Goal: Book appointment/travel/reservation

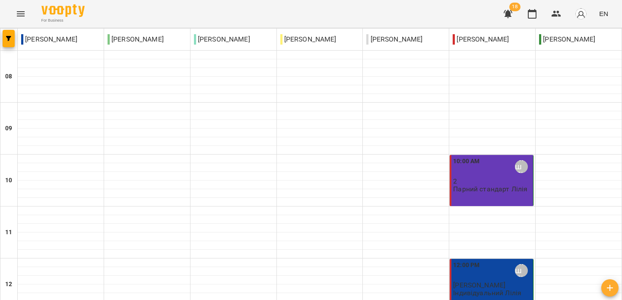
type input "**********"
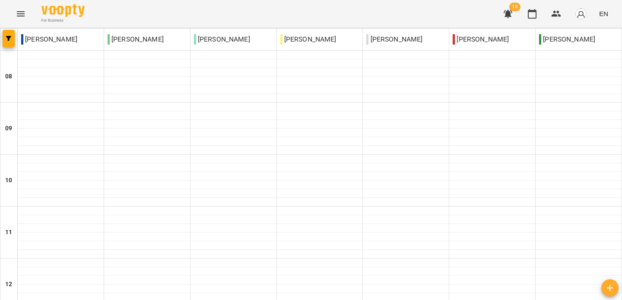
type input "**********"
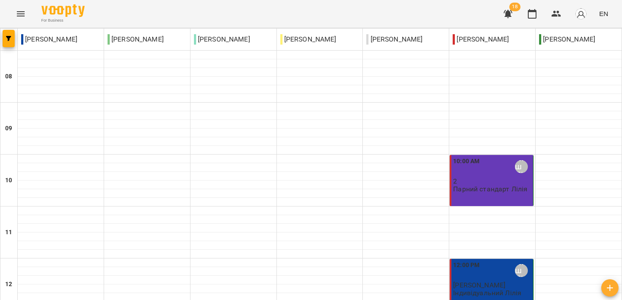
type input "**********"
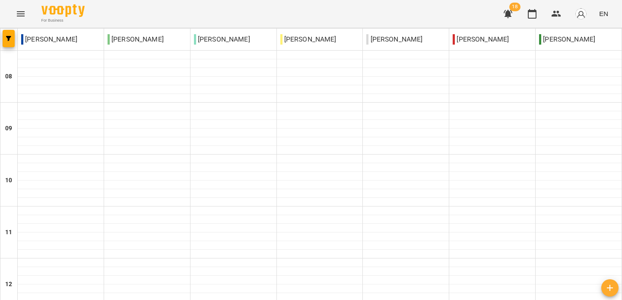
type input "**********"
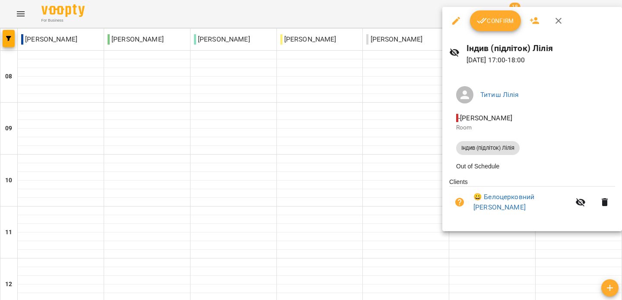
click at [488, 22] on span "Confirm" at bounding box center [495, 21] width 37 height 10
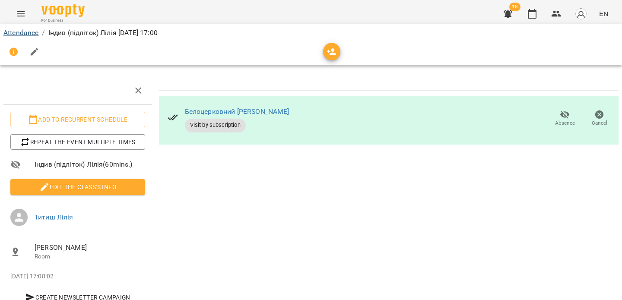
click at [28, 35] on link "Attendance" at bounding box center [20, 33] width 35 height 8
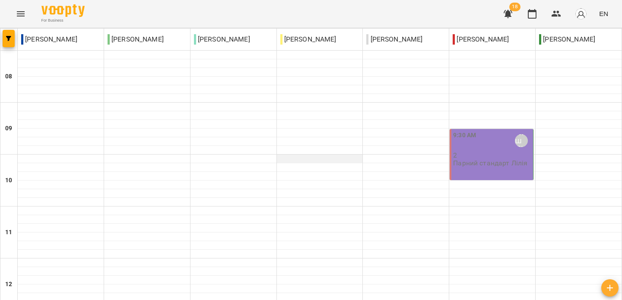
scroll to position [46, 0]
click at [466, 131] on div "9:30 AM" at bounding box center [464, 141] width 23 height 20
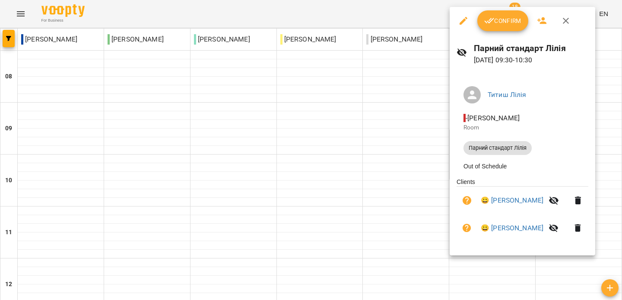
click at [495, 21] on span "Confirm" at bounding box center [503, 21] width 37 height 10
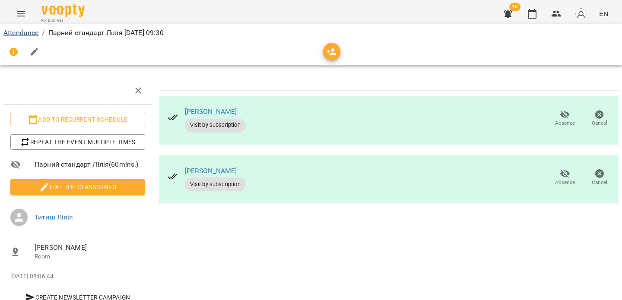
click at [29, 33] on link "Attendance" at bounding box center [20, 33] width 35 height 8
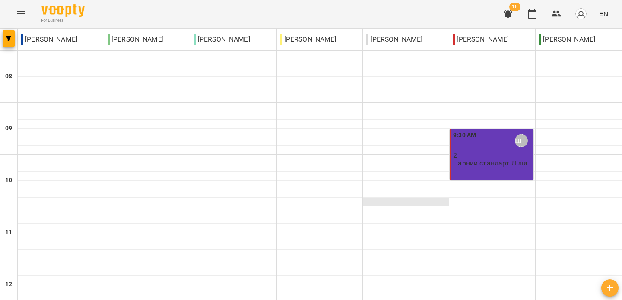
scroll to position [376, 0]
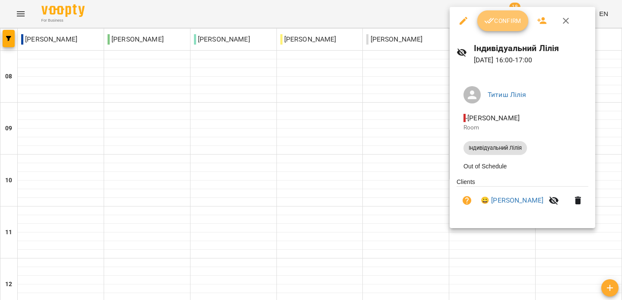
click at [488, 29] on button "Confirm" at bounding box center [503, 20] width 51 height 21
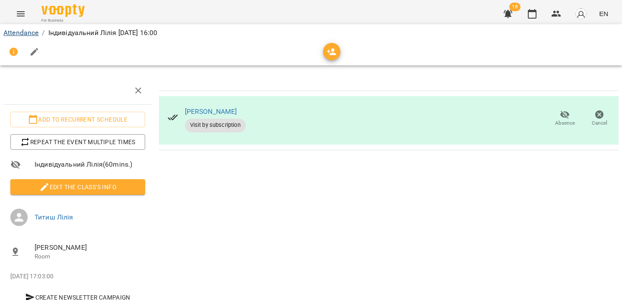
click at [28, 32] on link "Attendance" at bounding box center [20, 33] width 35 height 8
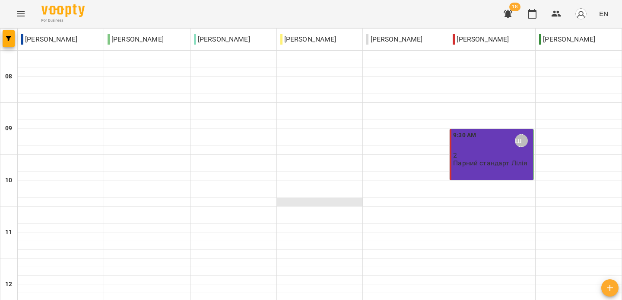
scroll to position [513, 0]
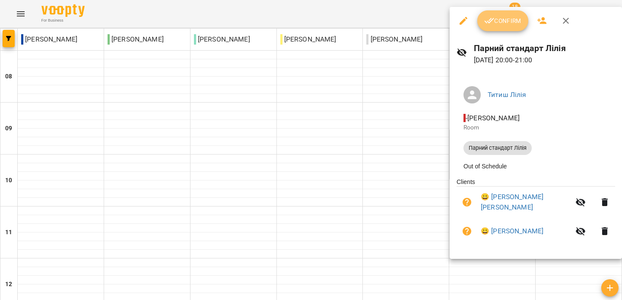
click at [488, 23] on icon "button" at bounding box center [490, 21] width 10 height 10
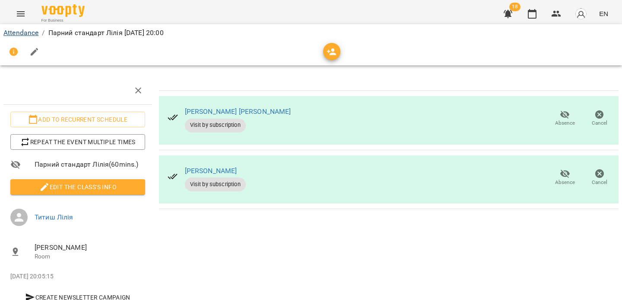
click at [18, 36] on link "Attendance" at bounding box center [20, 33] width 35 height 8
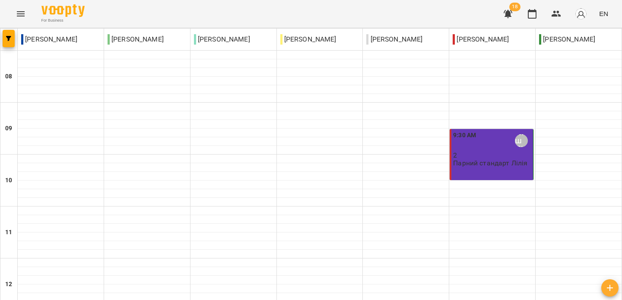
scroll to position [586, 0]
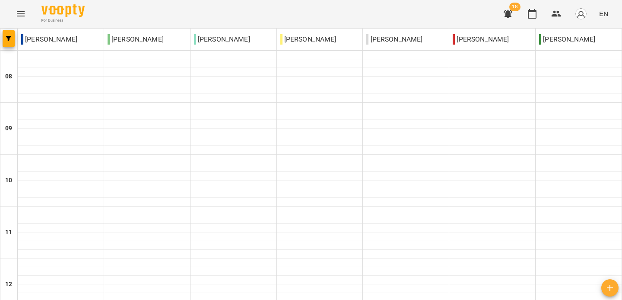
type input "**********"
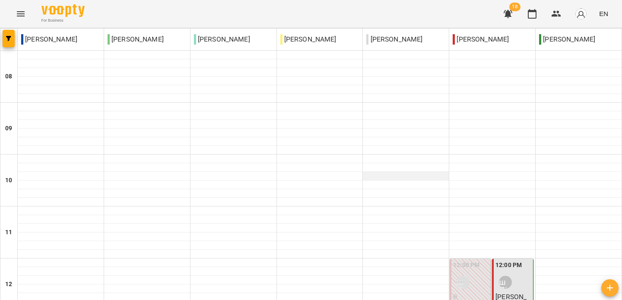
scroll to position [179, 0]
click at [505, 272] on div "Титиш Лілія" at bounding box center [506, 282] width 20 height 20
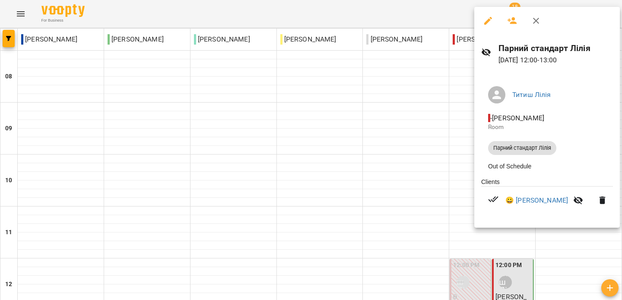
click at [426, 182] on div at bounding box center [311, 150] width 622 height 300
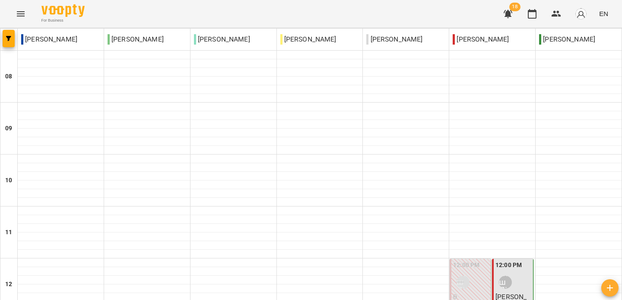
scroll to position [431, 0]
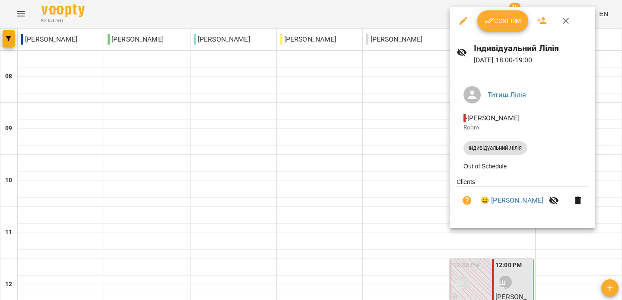
click at [498, 20] on span "Confirm" at bounding box center [503, 21] width 37 height 10
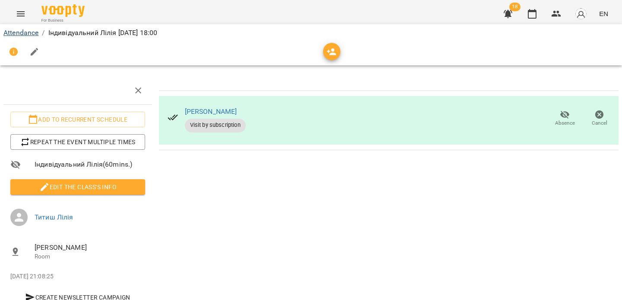
click at [25, 34] on link "Attendance" at bounding box center [20, 33] width 35 height 8
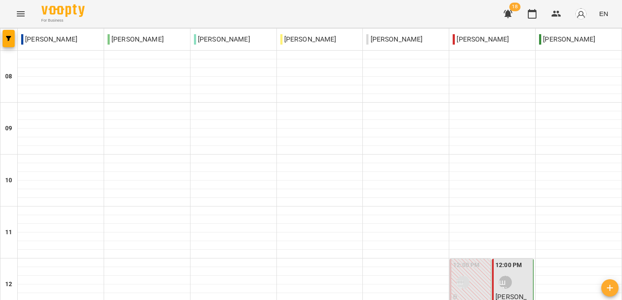
scroll to position [555, 0]
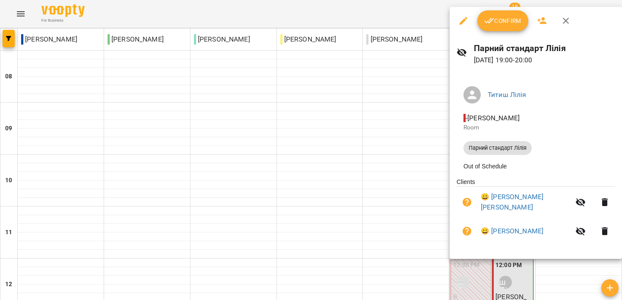
click at [494, 24] on icon "button" at bounding box center [490, 21] width 10 height 10
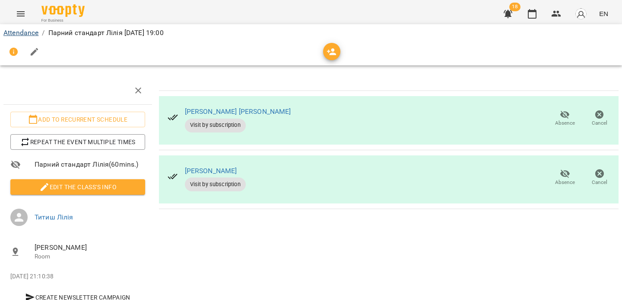
click at [18, 30] on link "Attendance" at bounding box center [20, 33] width 35 height 8
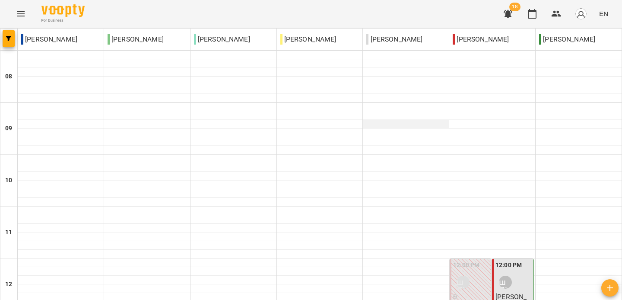
scroll to position [131, 0]
click at [519, 260] on div "12:00 PM [PERSON_NAME]" at bounding box center [514, 276] width 36 height 32
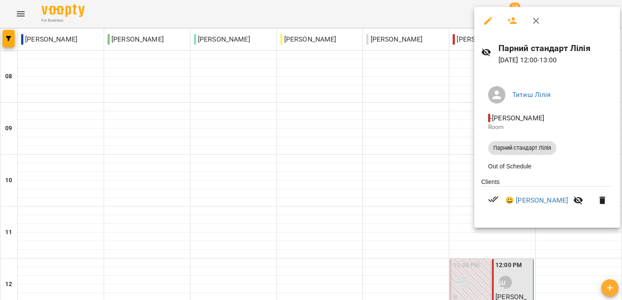
click at [421, 171] on div at bounding box center [311, 150] width 622 height 300
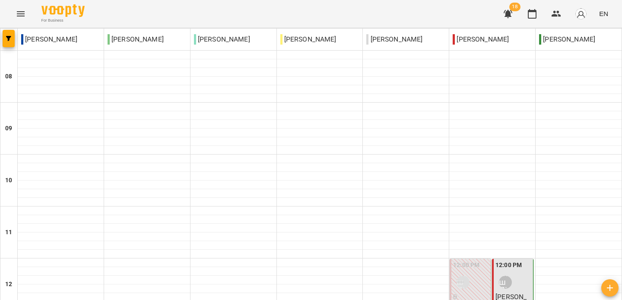
click at [470, 272] on div "Титиш Лілія" at bounding box center [463, 282] width 20 height 20
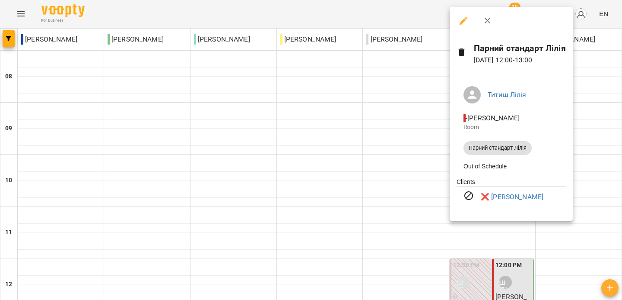
click at [387, 174] on div at bounding box center [311, 150] width 622 height 300
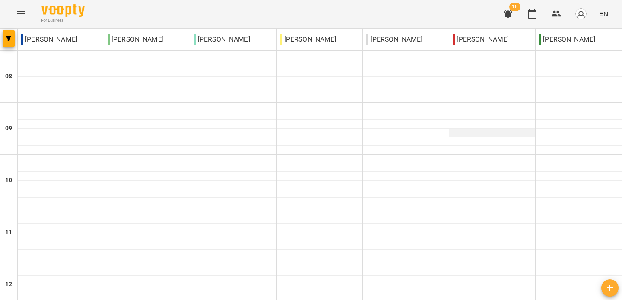
scroll to position [375, 0]
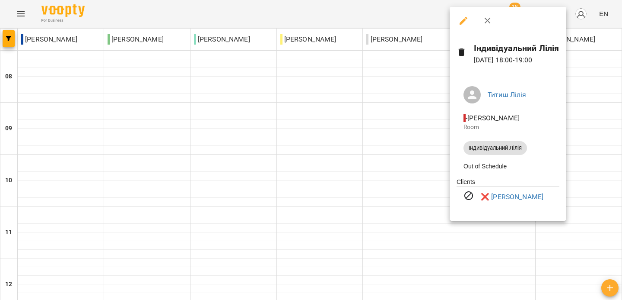
click at [375, 88] on div at bounding box center [311, 150] width 622 height 300
